Goal: Task Accomplishment & Management: Use online tool/utility

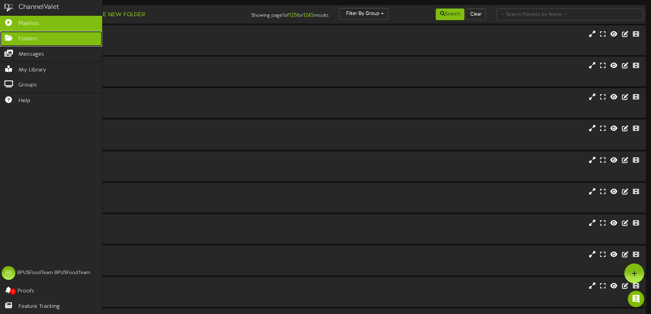
click at [15, 41] on link "Folders" at bounding box center [51, 38] width 102 height 15
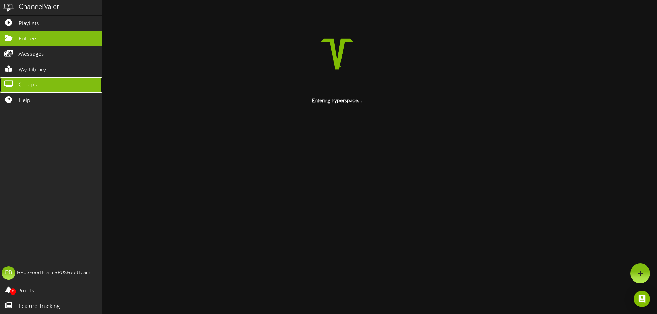
click at [29, 84] on span "Groups" at bounding box center [27, 85] width 18 height 8
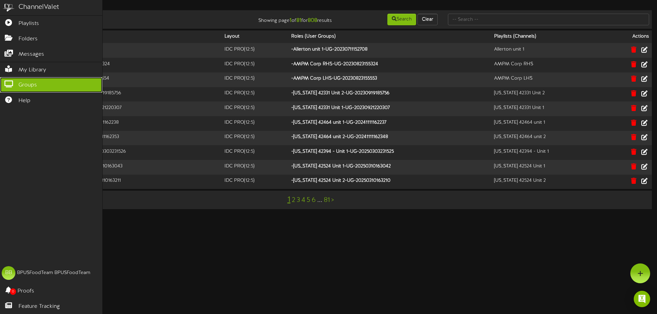
click at [29, 85] on span "Groups" at bounding box center [27, 85] width 18 height 8
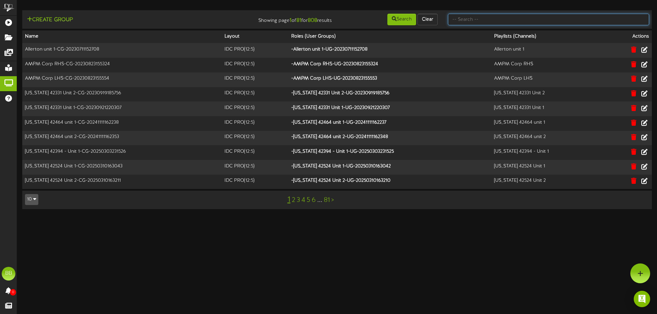
click at [482, 24] on input "text" at bounding box center [548, 20] width 201 height 12
type input "TFC Southern"
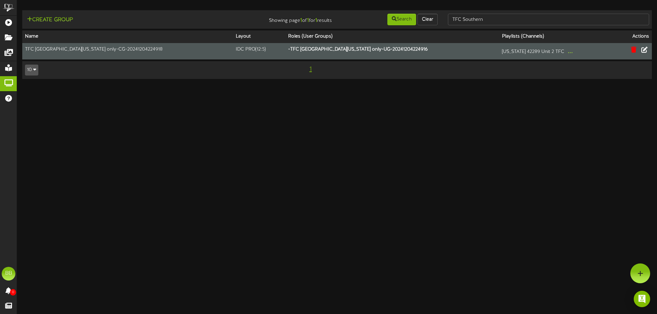
click at [109, 52] on td "TFC [GEOGRAPHIC_DATA][US_STATE] only-CG-20241204224918" at bounding box center [127, 51] width 211 height 16
click at [67, 50] on td "TFC [GEOGRAPHIC_DATA][US_STATE] only-CG-20241204224918" at bounding box center [127, 51] width 211 height 16
click at [244, 51] on td "IDC PRO ( 12:5 )" at bounding box center [259, 51] width 52 height 16
click at [644, 51] on icon at bounding box center [644, 50] width 8 height 8
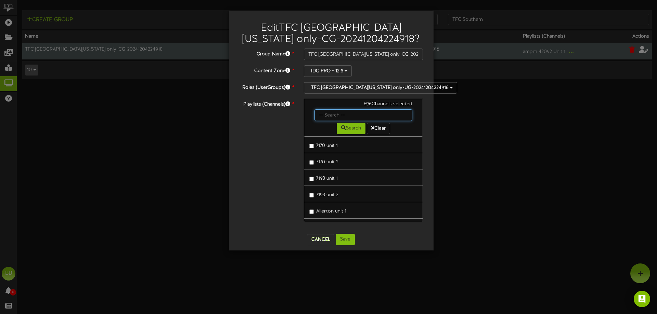
click at [328, 119] on input "text" at bounding box center [363, 115] width 98 height 12
click at [342, 131] on button "Search" at bounding box center [350, 129] width 29 height 12
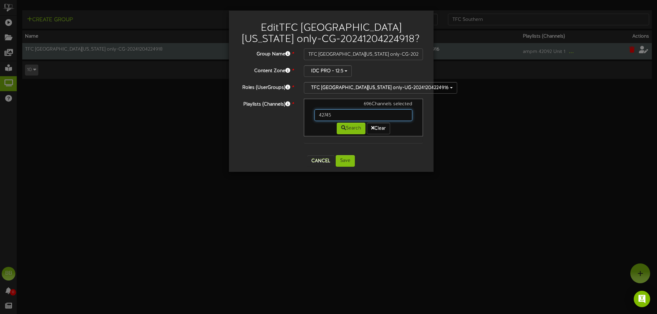
click at [342, 117] on input "42745" at bounding box center [363, 115] width 98 height 12
drag, startPoint x: 338, startPoint y: 116, endPoint x: 316, endPoint y: 116, distance: 21.9
click at [316, 116] on input "42745" at bounding box center [363, 115] width 98 height 12
type input "42566"
click at [341, 115] on input "42566" at bounding box center [363, 115] width 98 height 12
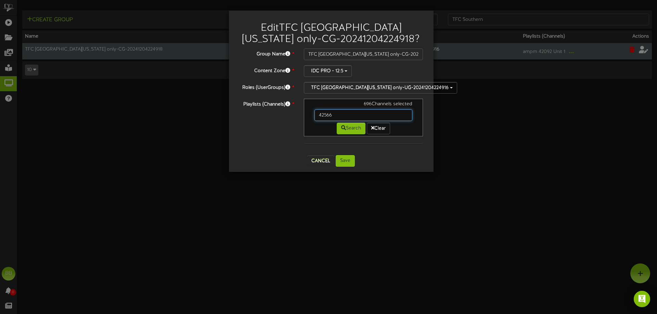
drag, startPoint x: 337, startPoint y: 116, endPoint x: 313, endPoint y: 116, distance: 23.9
click at [313, 116] on div "42566" at bounding box center [363, 115] width 108 height 12
click at [324, 117] on input "text" at bounding box center [363, 115] width 98 height 12
type input "So Ca"
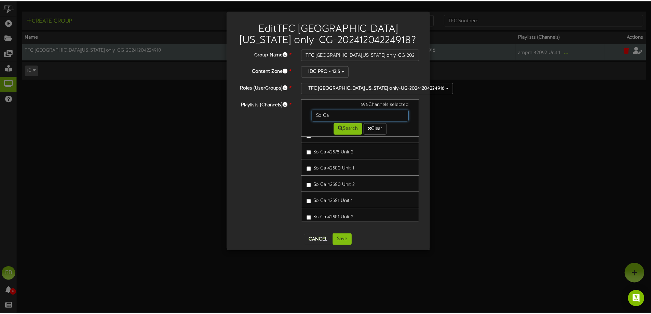
scroll to position [2565, 0]
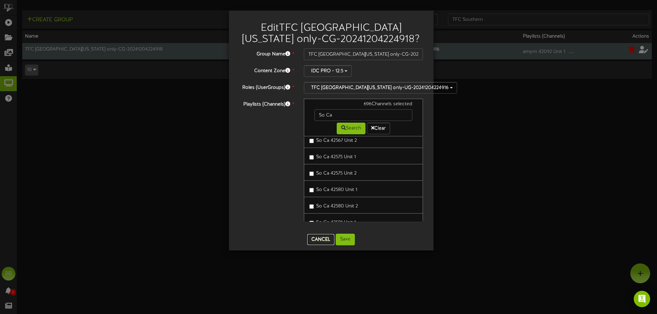
click at [315, 238] on button "Cancel" at bounding box center [320, 239] width 27 height 11
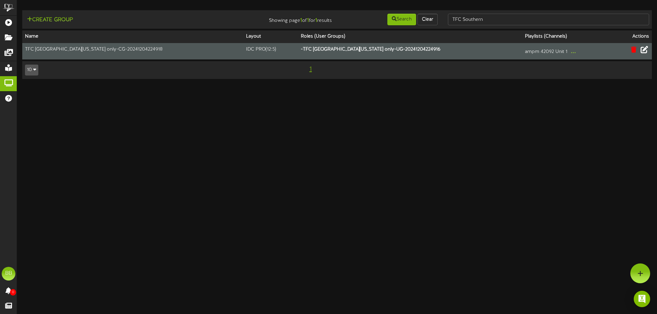
click at [38, 70] on button "10" at bounding box center [31, 70] width 13 height 11
click at [29, 59] on div "100" at bounding box center [31, 57] width 13 height 10
click at [233, 48] on td "IDC PRO ( 12:5 )" at bounding box center [259, 51] width 52 height 16
click at [565, 52] on button "..." at bounding box center [569, 51] width 9 height 11
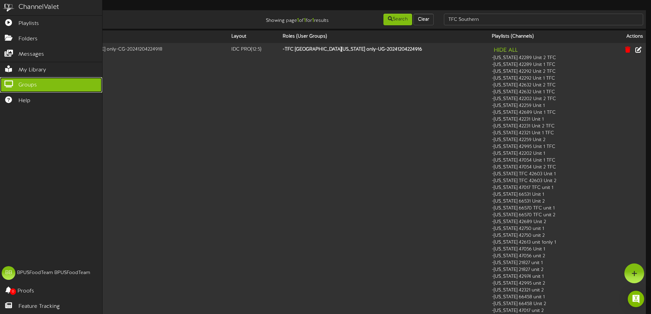
click at [11, 81] on icon at bounding box center [8, 83] width 17 height 5
click at [34, 82] on span "Groups" at bounding box center [27, 85] width 18 height 8
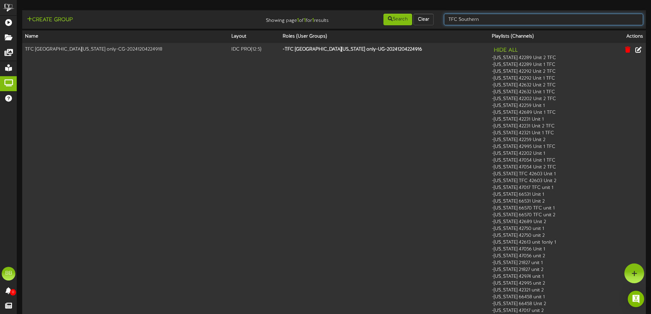
click at [494, 19] on input "TFC Southern" at bounding box center [543, 20] width 199 height 12
click at [407, 21] on button "Search" at bounding box center [398, 20] width 29 height 12
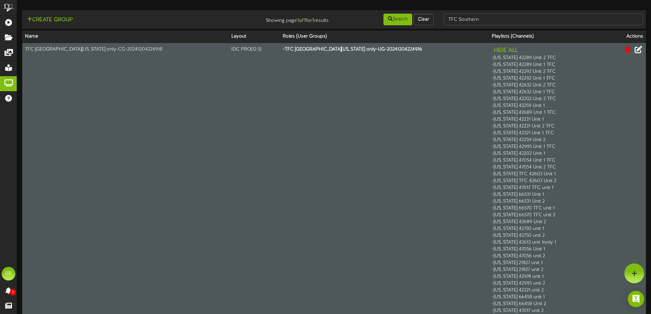
click at [639, 49] on icon at bounding box center [639, 50] width 8 height 8
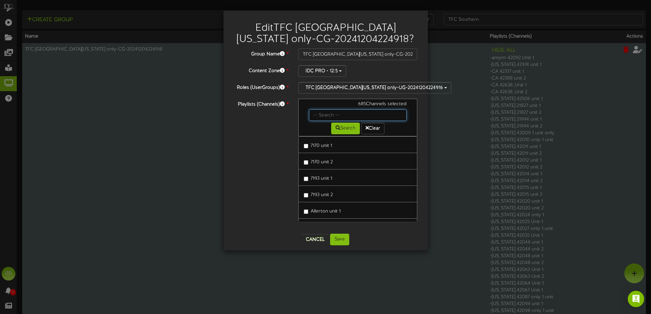
click at [338, 117] on input "text" at bounding box center [358, 115] width 98 height 12
click at [350, 132] on button "Search" at bounding box center [345, 129] width 29 height 12
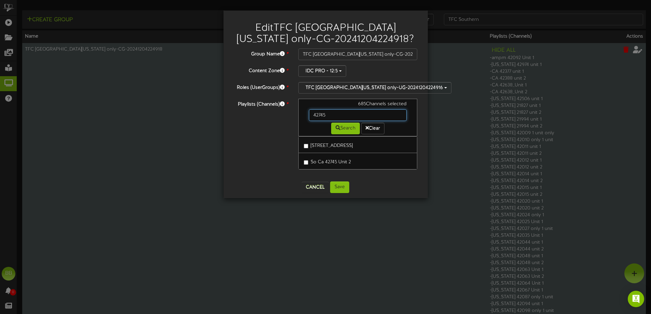
drag, startPoint x: 333, startPoint y: 117, endPoint x: 311, endPoint y: 114, distance: 21.4
click at [311, 114] on input "42745" at bounding box center [358, 115] width 98 height 12
type input "42566"
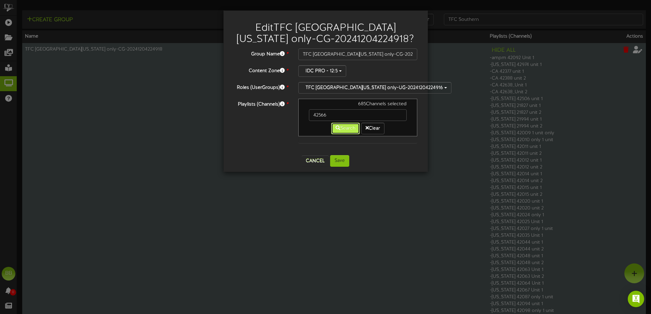
click at [343, 132] on button "Search" at bounding box center [345, 129] width 29 height 12
click at [338, 127] on icon at bounding box center [338, 127] width 5 height 5
click at [330, 109] on div "685 Channels selected" at bounding box center [358, 105] width 108 height 9
click at [330, 115] on input "42566" at bounding box center [358, 115] width 98 height 12
drag, startPoint x: 329, startPoint y: 115, endPoint x: 311, endPoint y: 114, distance: 18.5
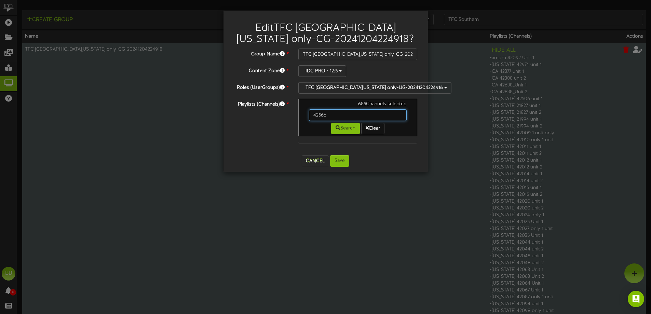
click at [311, 114] on input "42566" at bounding box center [358, 115] width 98 height 12
click at [339, 127] on button "Search" at bounding box center [345, 129] width 29 height 12
click at [339, 128] on button "Search" at bounding box center [345, 129] width 29 height 12
click at [326, 115] on input "42566" at bounding box center [358, 115] width 98 height 12
drag, startPoint x: 138, startPoint y: 95, endPoint x: 142, endPoint y: 97, distance: 4.5
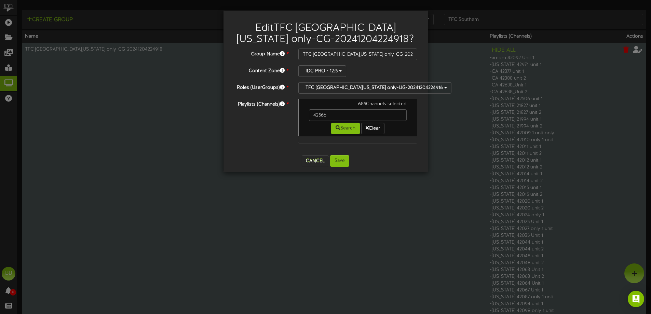
click at [140, 95] on div "Edit TFC [GEOGRAPHIC_DATA][US_STATE] only-CG-20241204224918 ? Group Name * TFC …" at bounding box center [325, 157] width 651 height 314
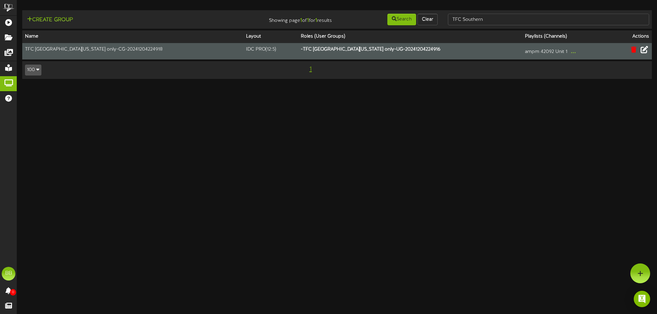
click at [644, 50] on icon at bounding box center [644, 50] width 8 height 8
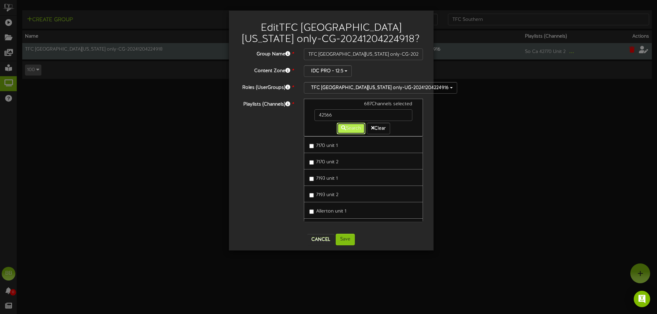
click at [346, 131] on button "Search" at bounding box center [350, 129] width 29 height 12
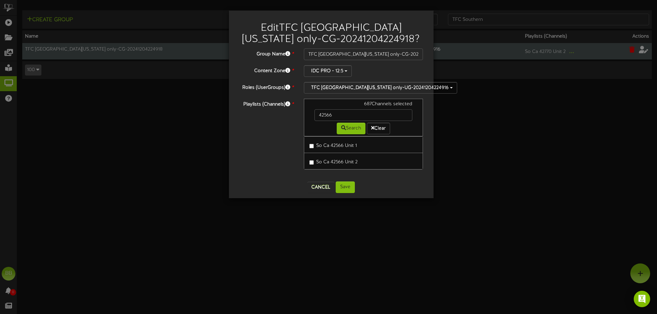
click at [174, 123] on div "Edit TFC [GEOGRAPHIC_DATA][US_STATE] only-CG-20241204224918 ? Group Name * TFC …" at bounding box center [328, 157] width 657 height 314
